Goal: Check status: Check status

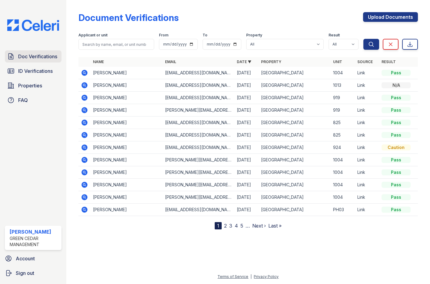
click at [38, 55] on span "Doc Verifications" at bounding box center [37, 56] width 39 height 7
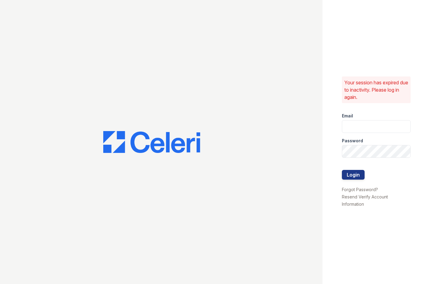
type input "sasha.gonzalez@corcoran.com"
click at [356, 171] on button "Login" at bounding box center [353, 175] width 23 height 10
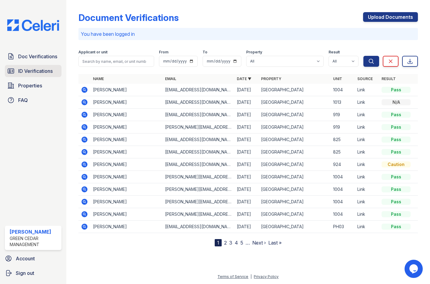
click at [39, 68] on span "ID Verifications" at bounding box center [35, 70] width 35 height 7
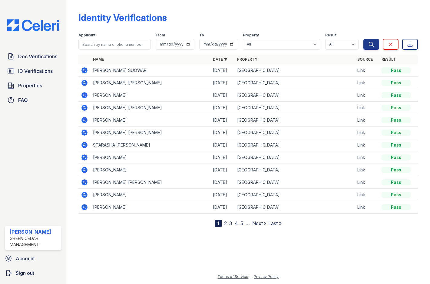
click at [87, 70] on icon at bounding box center [84, 70] width 6 height 6
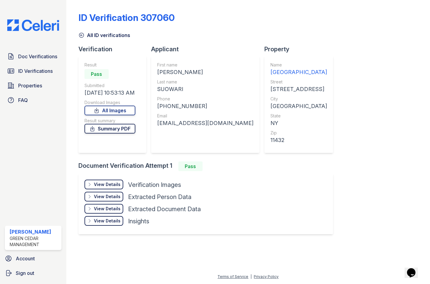
click at [103, 125] on link "Summary PDF" at bounding box center [110, 129] width 51 height 10
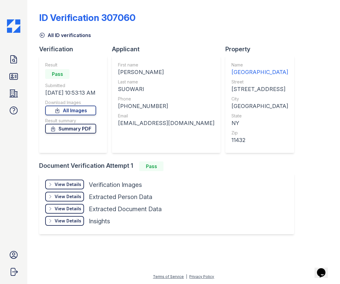
click at [65, 129] on link "Summary PDF" at bounding box center [70, 129] width 51 height 10
click at [89, 114] on link "All Images" at bounding box center [70, 110] width 51 height 10
click at [311, 62] on div "ID Verification 307060 All ID verifications Verification Result Pass Submitted …" at bounding box center [183, 122] width 288 height 240
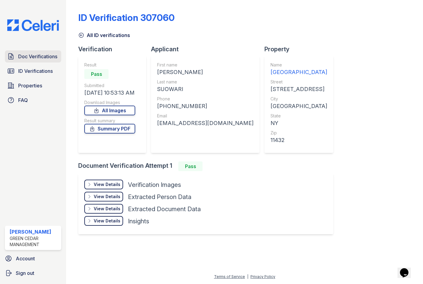
click at [36, 57] on span "Doc Verifications" at bounding box center [37, 56] width 39 height 7
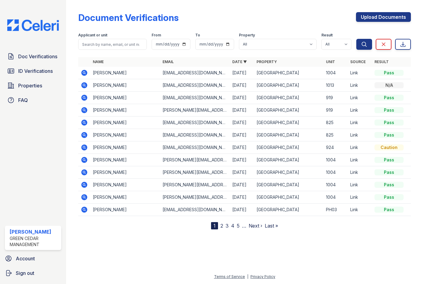
click at [81, 83] on icon at bounding box center [84, 84] width 7 height 7
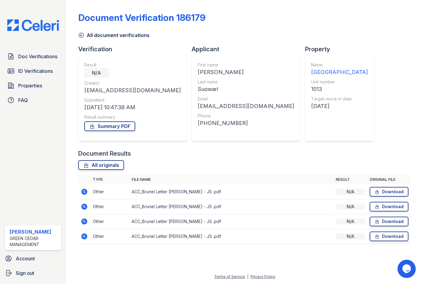
click at [123, 198] on td "Other" at bounding box center [109, 191] width 39 height 15
click at [85, 191] on icon at bounding box center [84, 191] width 7 height 7
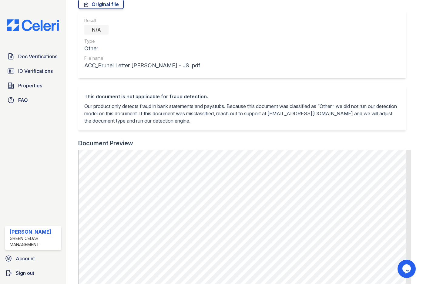
scroll to position [30, 0]
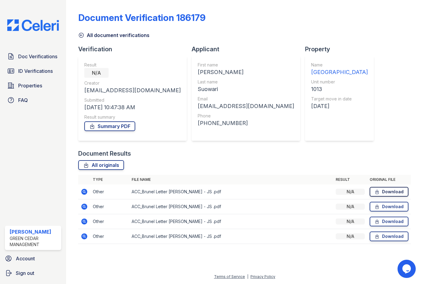
click at [377, 191] on icon at bounding box center [376, 191] width 5 height 6
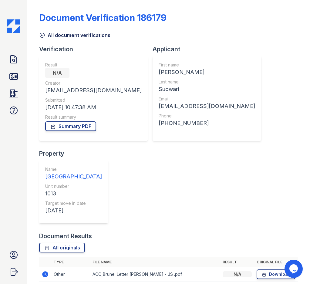
click at [276, 24] on div "Document Verification 186179" at bounding box center [168, 20] width 258 height 16
